Goal: Transaction & Acquisition: Purchase product/service

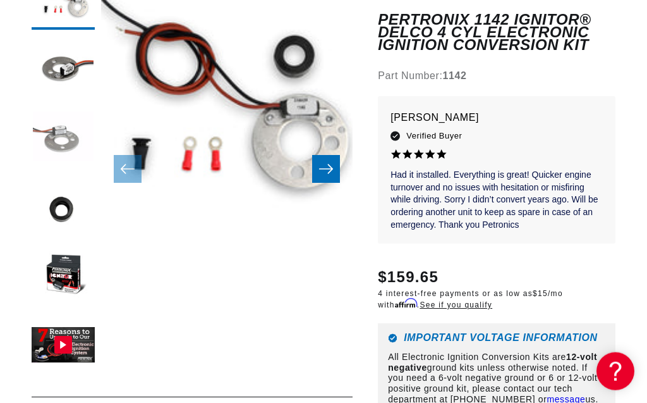
click at [65, 138] on button "Load image 3 in gallery view" at bounding box center [63, 137] width 63 height 63
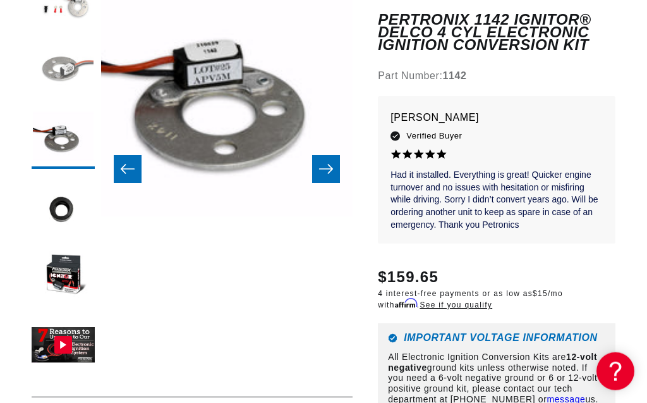
scroll to position [0, 534]
click at [61, 73] on button "Load image 2 in gallery view" at bounding box center [63, 67] width 63 height 63
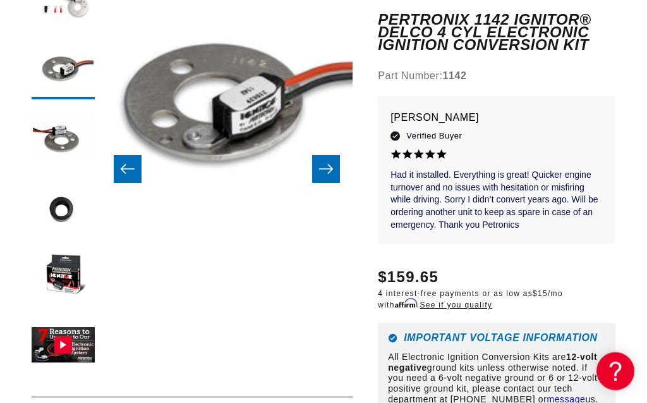
scroll to position [0, 1067]
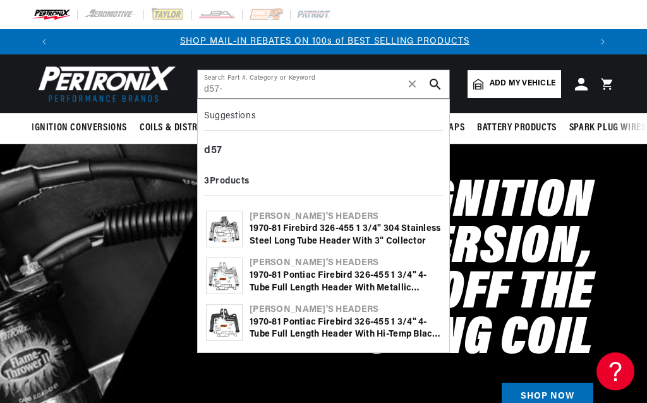
scroll to position [0, 534]
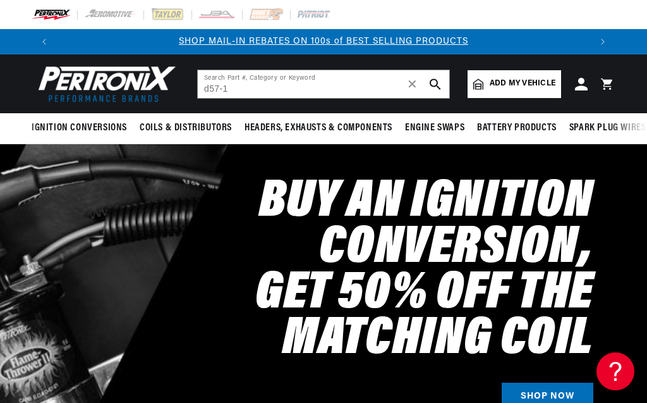
type input "d57-1"
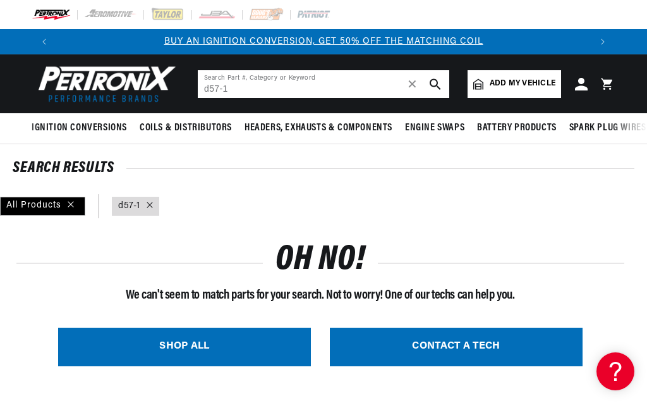
click at [211, 85] on input "d57-1" at bounding box center [324, 84] width 252 height 28
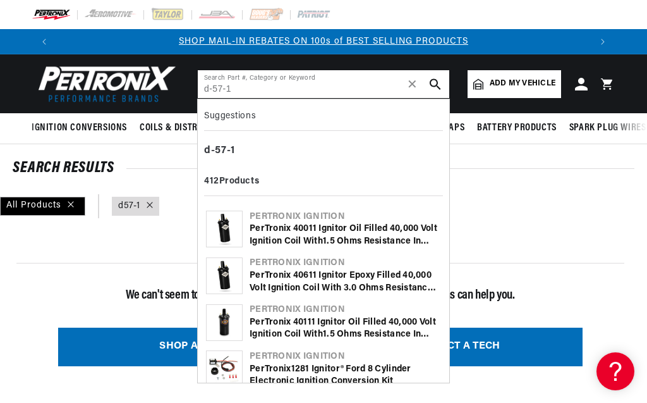
type input "d-57-1"
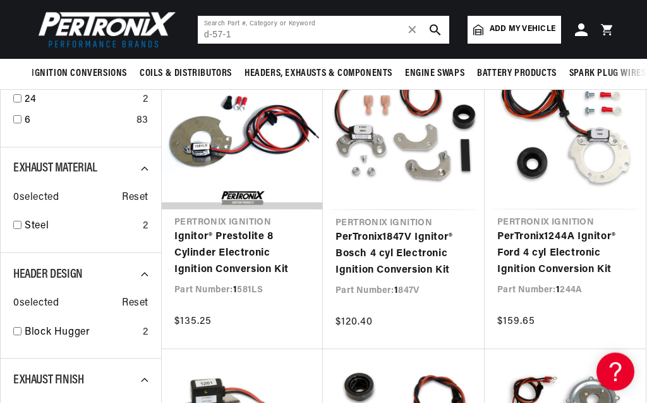
scroll to position [745, 0]
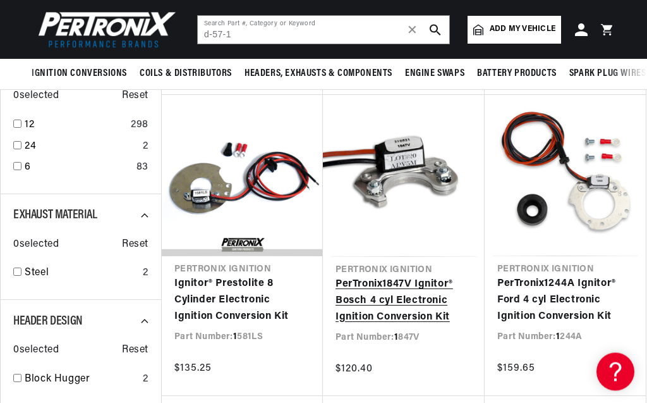
click at [415, 300] on link "PerTronix 1 847V Ignitor® Bosch 4 cyl Electronic Ignition Conversion Kit" at bounding box center [404, 300] width 137 height 49
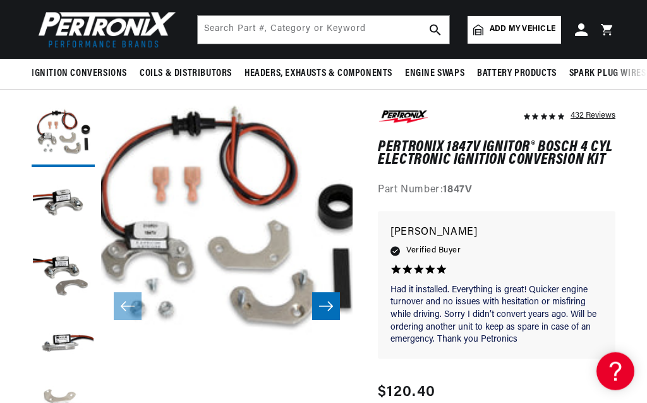
scroll to position [0, 534]
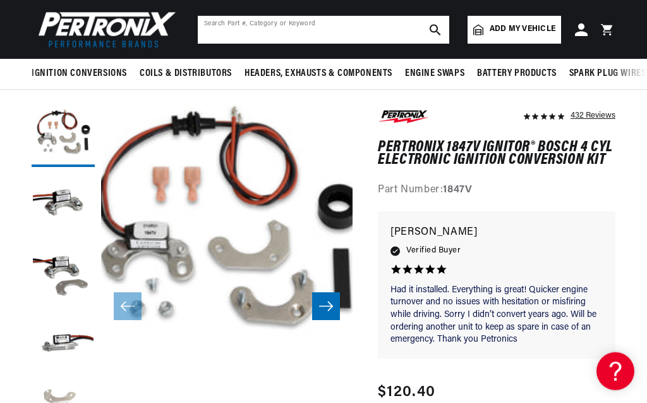
click at [393, 36] on input "text" at bounding box center [324, 30] width 252 height 28
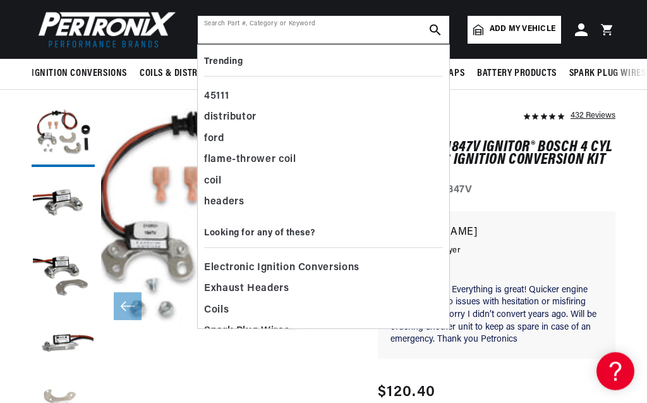
scroll to position [0, 1067]
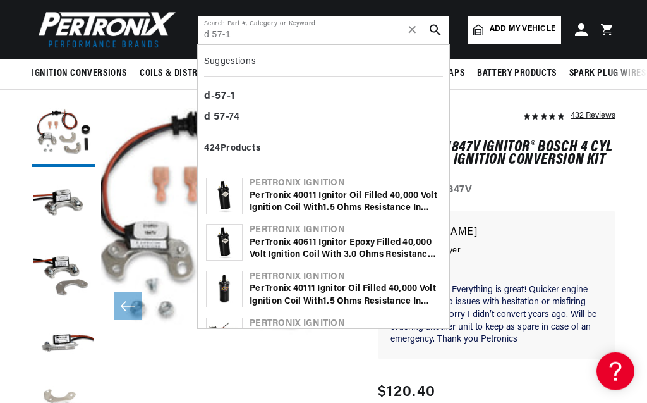
type input "d 57-1"
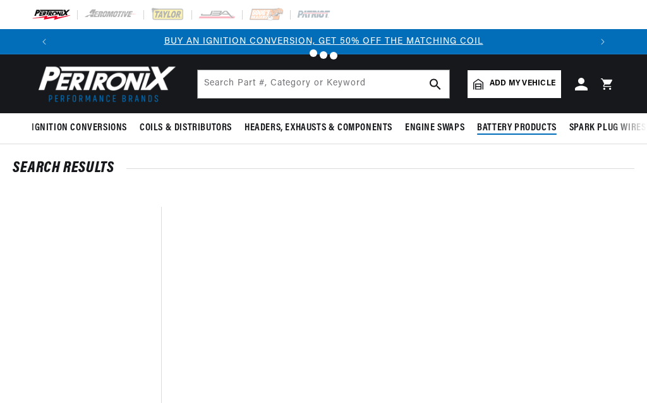
type input "d 57-1"
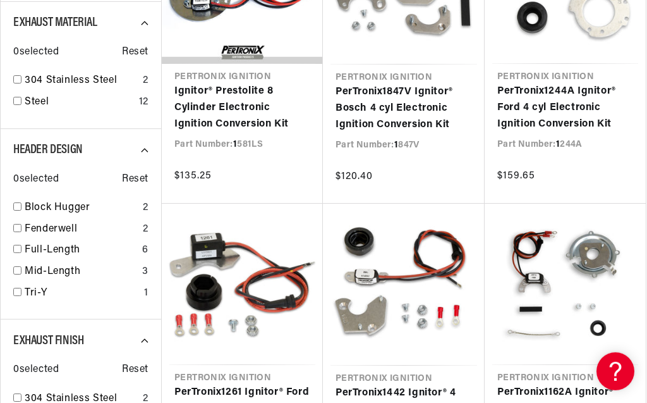
scroll to position [952, 0]
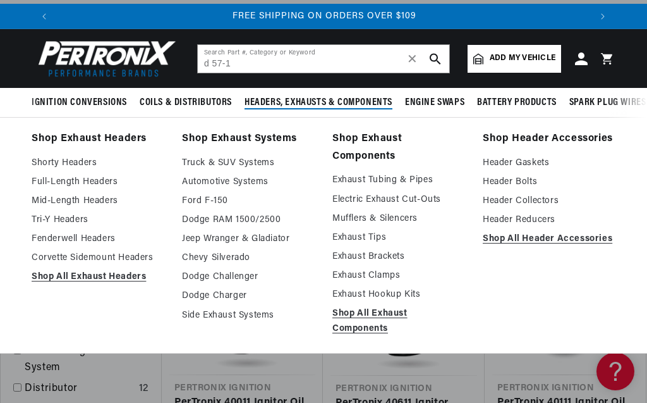
scroll to position [0, 1067]
